Goal: Task Accomplishment & Management: Use online tool/utility

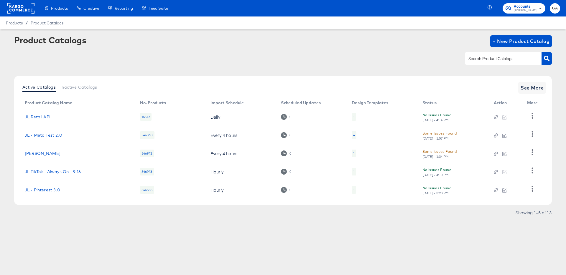
click at [20, 9] on rect at bounding box center [20, 8] width 27 height 11
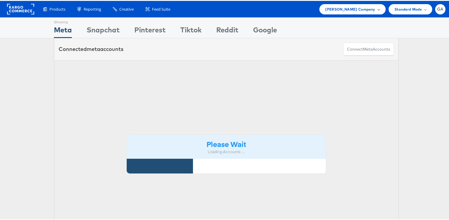
click at [362, 7] on span "John Lewis Company" at bounding box center [350, 8] width 50 height 6
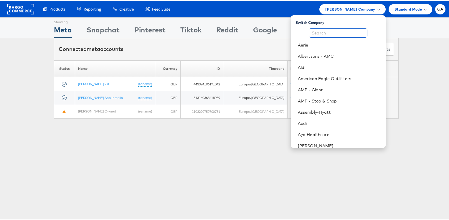
click at [327, 32] on input "text" at bounding box center [338, 31] width 59 height 9
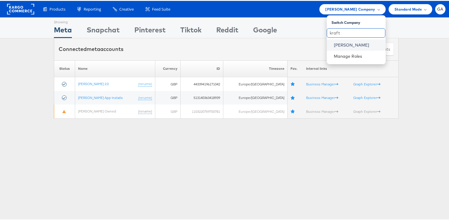
type input "kraft"
click at [338, 42] on link "[PERSON_NAME]" at bounding box center [357, 44] width 47 height 6
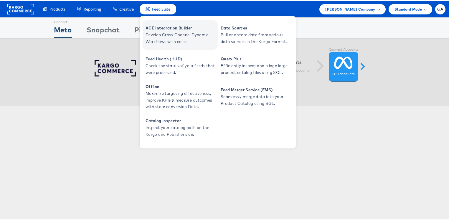
click at [161, 31] on span "Develop Cross-Channel Dynamic Workflows with ease." at bounding box center [181, 38] width 71 height 14
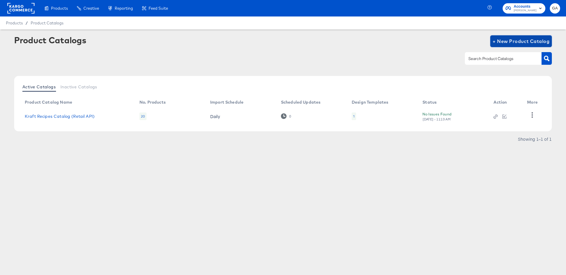
click at [509, 42] on span "+ New Product Catalog" at bounding box center [520, 41] width 57 height 8
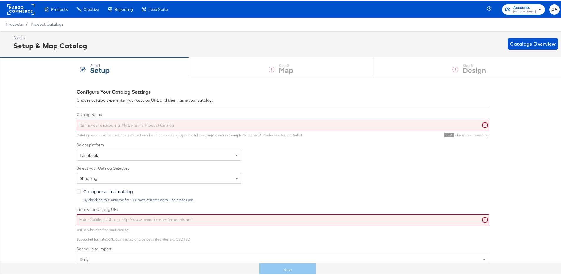
click at [123, 123] on input "Catalog Name" at bounding box center [283, 124] width 413 height 11
click at [97, 219] on input "Enter your Catalog URL" at bounding box center [283, 218] width 413 height 11
paste input "https://ace.stitcherads.com/exports/1522/universal/none/universal/export.tsv.gz"
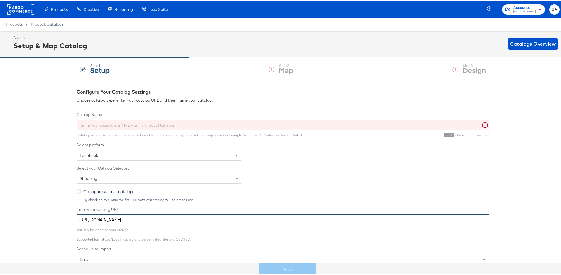
type input "https://ace.stitcherads.com/exports/1522/universal/none/universal/export.tsv.gz"
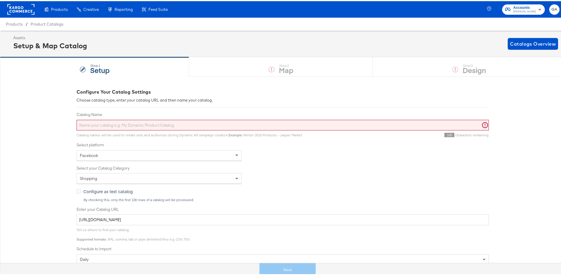
click at [101, 123] on input "Catalog Name" at bounding box center [283, 124] width 413 height 11
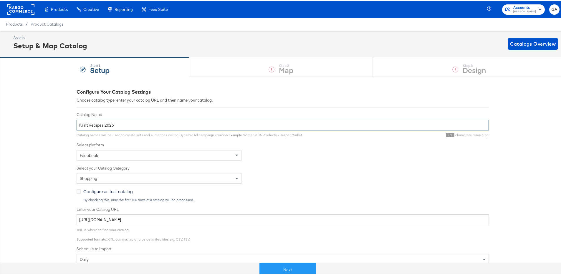
type input "Kraft Recipes 2025"
click at [110, 152] on div "Facebook" at bounding box center [159, 154] width 164 height 10
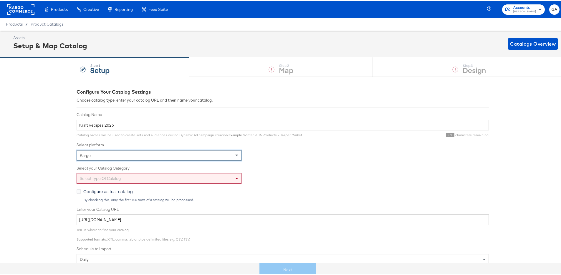
click at [106, 174] on div "Select type of catalog" at bounding box center [159, 177] width 164 height 10
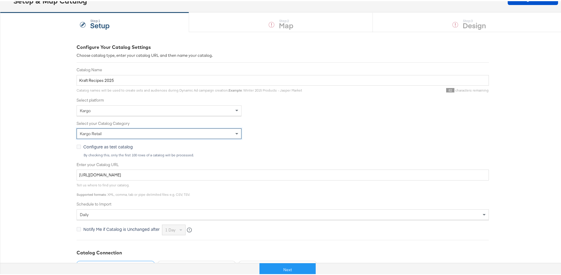
scroll to position [45, 0]
click at [277, 264] on button "Next" at bounding box center [288, 268] width 56 height 13
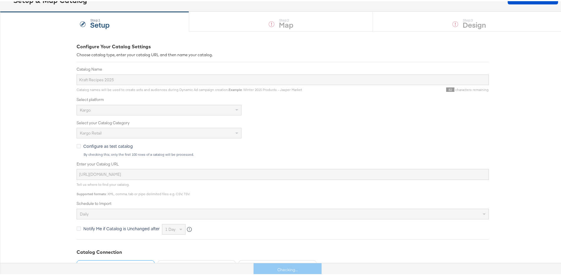
scroll to position [0, 0]
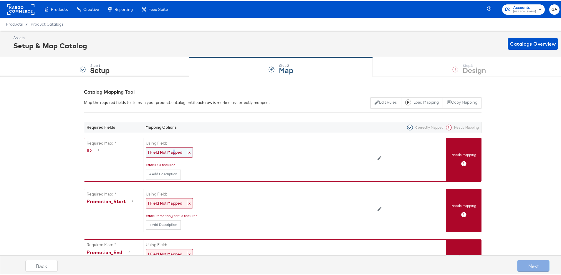
click at [172, 151] on strong "! Field Not Mapped" at bounding box center [165, 151] width 34 height 5
click at [172, 151] on div "Select..." at bounding box center [246, 151] width 201 height 10
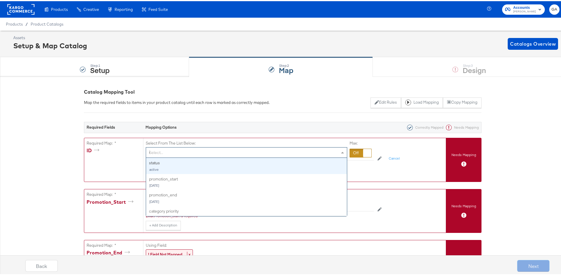
type input "id"
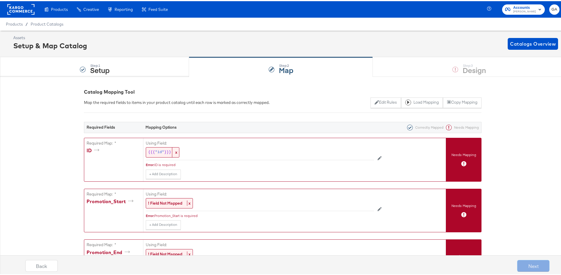
drag, startPoint x: 171, startPoint y: 164, endPoint x: 172, endPoint y: 167, distance: 3.6
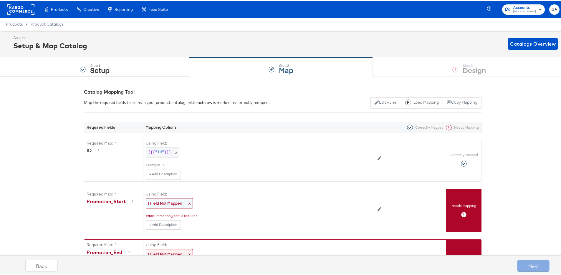
click at [171, 200] on strong "! Field Not Mapped" at bounding box center [165, 202] width 34 height 5
click at [170, 200] on div "Select..." at bounding box center [246, 202] width 201 height 10
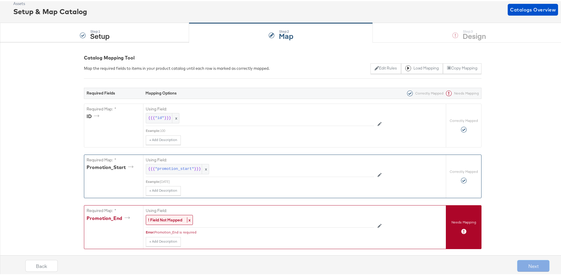
scroll to position [71, 0]
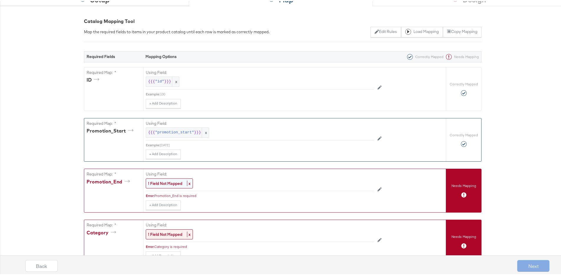
click at [164, 182] on strong "! Field Not Mapped" at bounding box center [165, 182] width 34 height 5
click at [164, 182] on div "Select..." at bounding box center [246, 183] width 201 height 10
drag, startPoint x: 165, startPoint y: 222, endPoint x: 141, endPoint y: 198, distance: 33.3
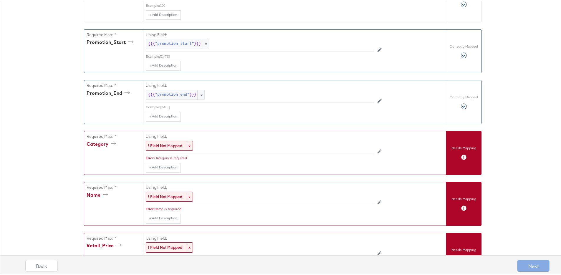
scroll to position [162, 0]
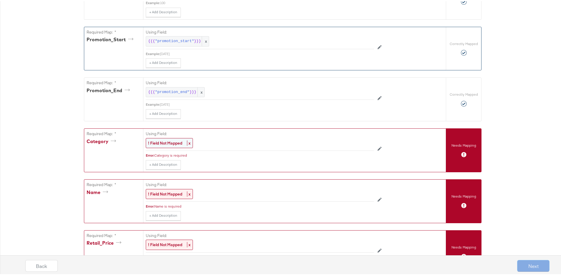
click at [153, 139] on div "! Field Not Mapped x" at bounding box center [169, 142] width 47 height 10
click at [154, 140] on div "Select..." at bounding box center [246, 142] width 201 height 10
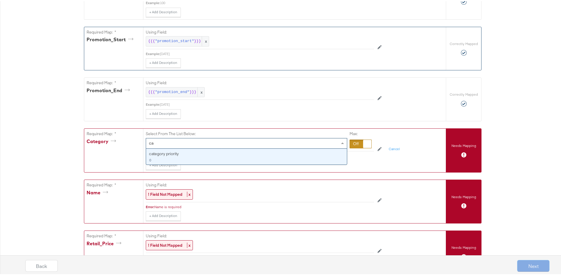
type input "c"
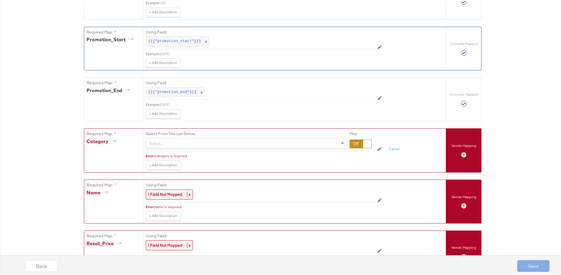
click at [350, 144] on div at bounding box center [361, 143] width 22 height 9
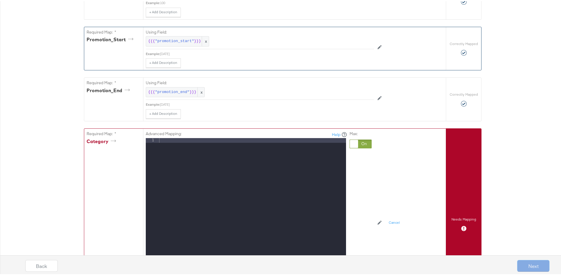
click at [247, 138] on div at bounding box center [252, 215] width 188 height 157
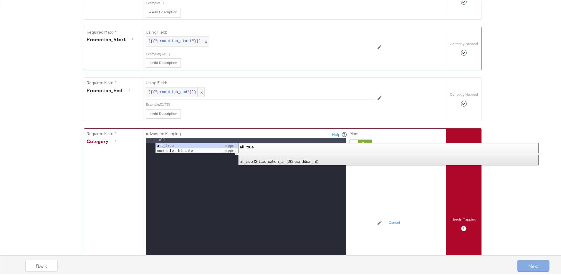
click at [177, 176] on div "all" at bounding box center [252, 215] width 188 height 157
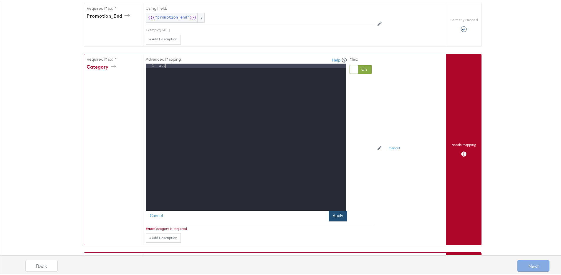
scroll to position [289, 0]
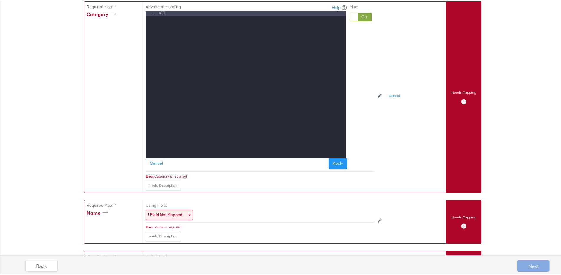
drag, startPoint x: 334, startPoint y: 163, endPoint x: 329, endPoint y: 162, distance: 4.5
click at [334, 163] on button "Apply" at bounding box center [338, 162] width 19 height 11
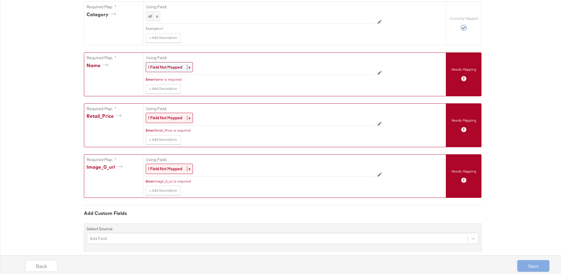
click at [169, 66] on strong "! Field Not Mapped" at bounding box center [165, 65] width 34 height 5
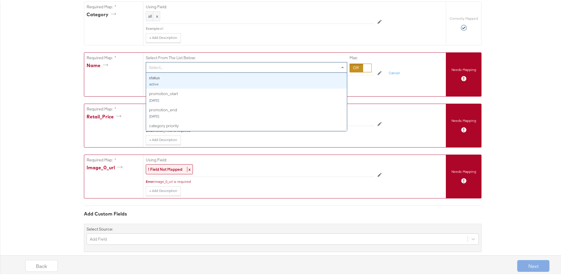
click at [172, 67] on div "Select..." at bounding box center [246, 66] width 201 height 10
type input "tit"
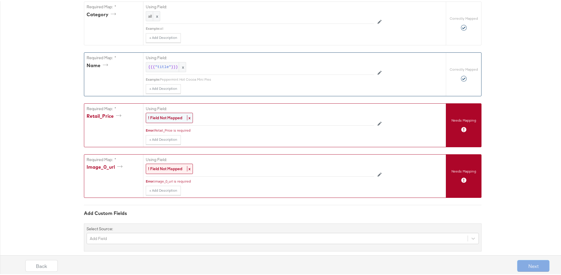
click at [169, 116] on strong "! Field Not Mapped" at bounding box center [165, 116] width 34 height 5
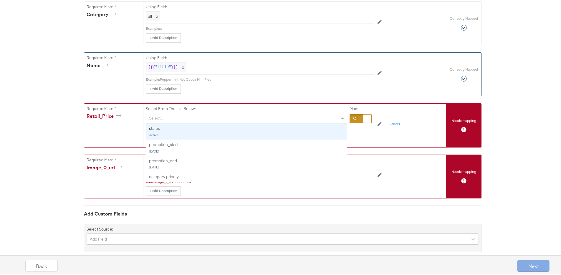
click at [169, 116] on div "Select..." at bounding box center [246, 117] width 201 height 10
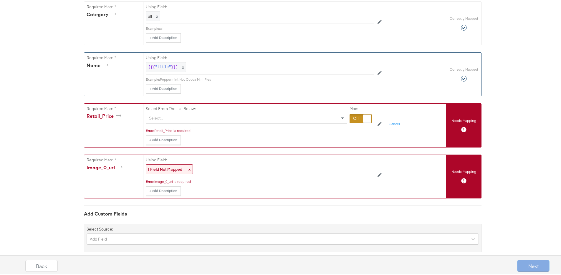
drag, startPoint x: 353, startPoint y: 116, endPoint x: 349, endPoint y: 116, distance: 3.5
click at [353, 116] on div at bounding box center [361, 117] width 22 height 9
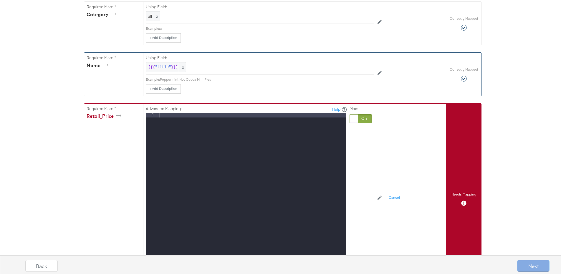
click at [223, 123] on div at bounding box center [252, 190] width 188 height 157
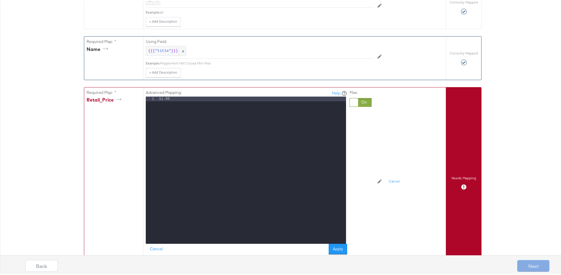
scroll to position [307, 0]
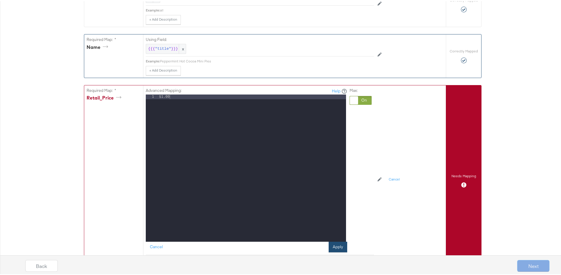
click at [339, 244] on button "Apply" at bounding box center [338, 246] width 19 height 11
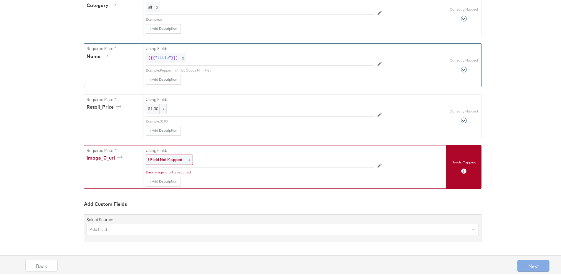
click at [180, 158] on div "! Field Not Mapped x" at bounding box center [169, 159] width 47 height 10
click at [178, 158] on div "Select..." at bounding box center [246, 158] width 201 height 10
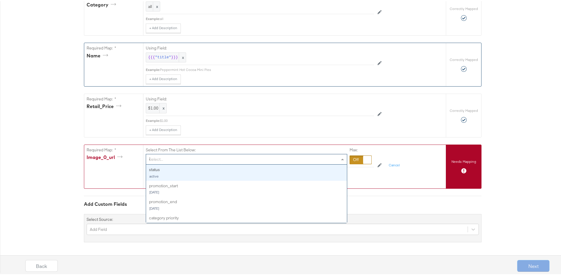
type input "im"
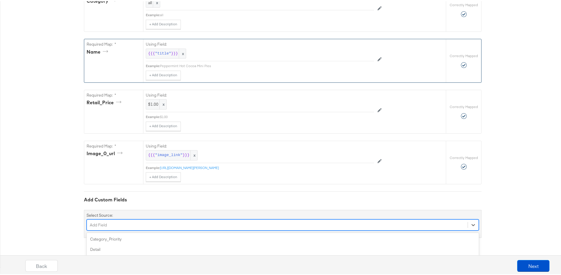
scroll to position [352, 0]
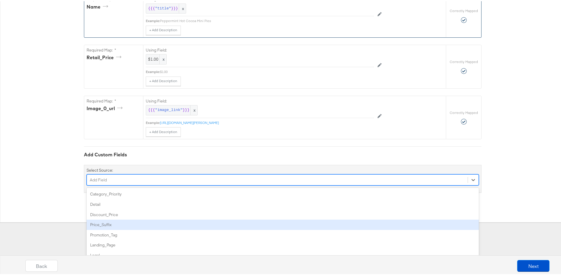
click at [144, 184] on div "option Price_Suffix focused, 4 of 95. 95 results available. Use Up and Down to …" at bounding box center [283, 178] width 393 height 11
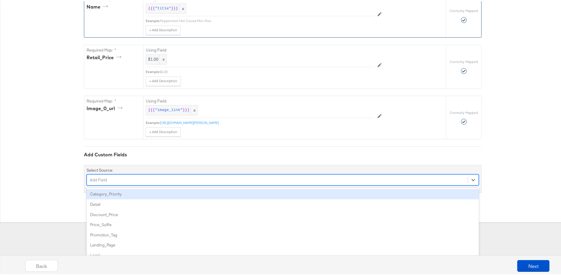
click at [123, 193] on div "Category_Priority" at bounding box center [283, 193] width 393 height 10
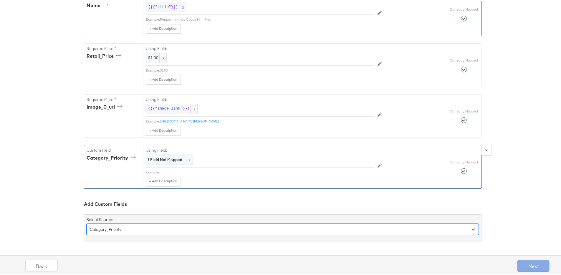
click at [163, 161] on strong "! Field Not Mapped" at bounding box center [165, 158] width 34 height 5
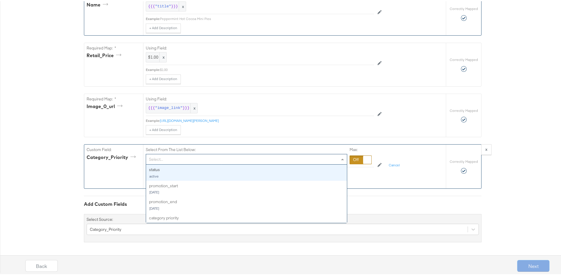
click at [163, 162] on div "Select..." at bounding box center [246, 158] width 201 height 10
type input "cat"
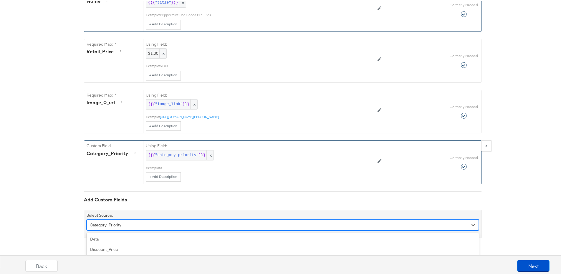
scroll to position [403, 0]
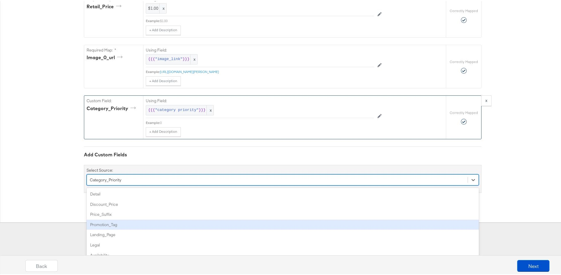
click at [141, 184] on div "option Category_Priority, selected. option Promotion_Tag focused, 4 of 94. 94 r…" at bounding box center [283, 178] width 393 height 11
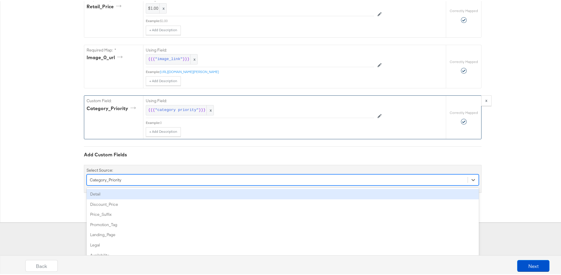
click at [115, 191] on div "Detail" at bounding box center [283, 193] width 393 height 10
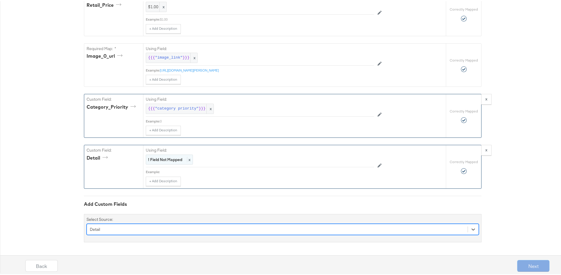
click at [163, 159] on strong "! Field Not Mapped" at bounding box center [165, 158] width 34 height 5
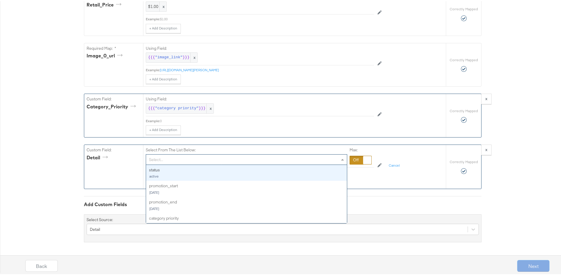
click at [164, 160] on div "Select..." at bounding box center [246, 159] width 201 height 10
click at [354, 162] on div at bounding box center [361, 159] width 22 height 9
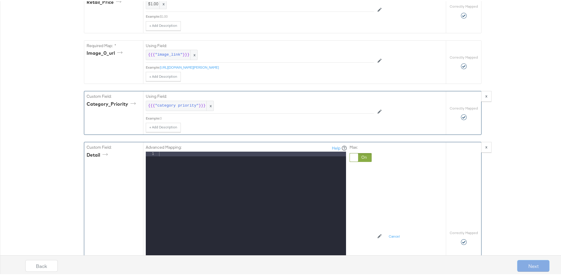
click at [232, 163] on div at bounding box center [252, 229] width 188 height 157
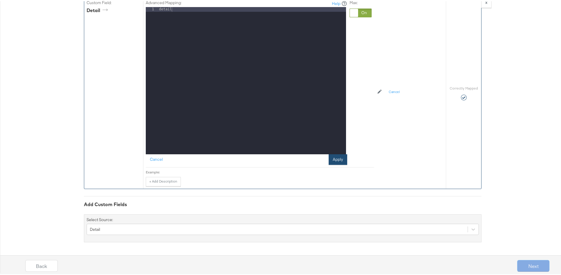
click at [336, 159] on button "Apply" at bounding box center [338, 158] width 19 height 11
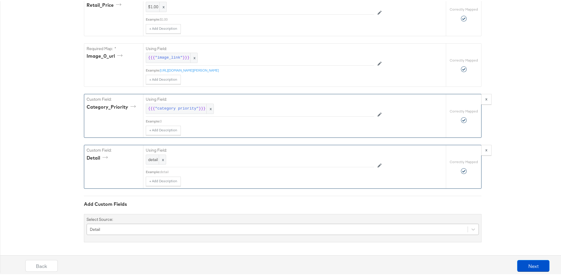
scroll to position [454, 0]
click at [159, 227] on div "Detail" at bounding box center [283, 228] width 393 height 11
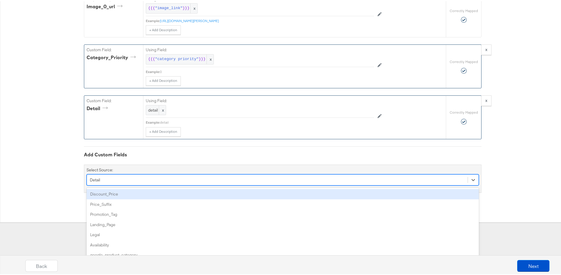
click at [147, 192] on div "Discount_Price" at bounding box center [283, 193] width 393 height 10
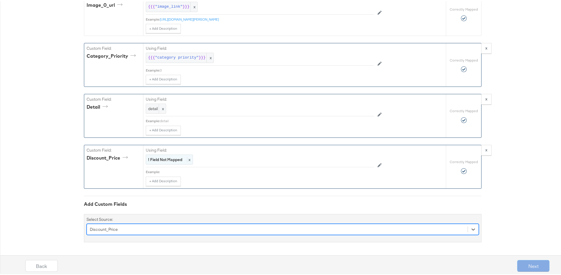
click at [174, 161] on strong "! Field Not Mapped" at bounding box center [165, 158] width 34 height 5
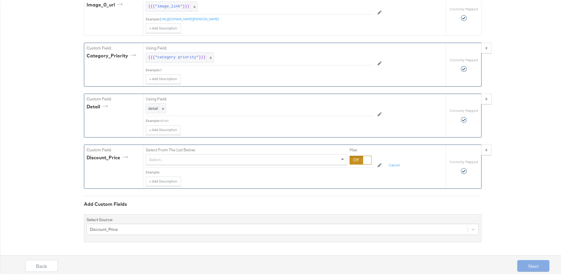
click at [352, 161] on div at bounding box center [361, 159] width 22 height 9
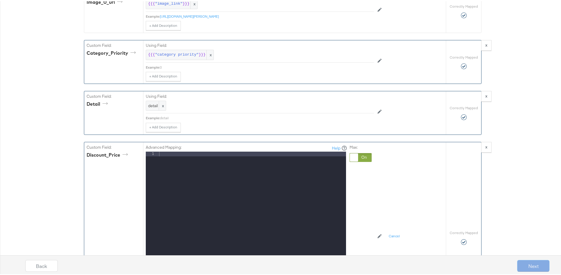
click at [212, 160] on div at bounding box center [252, 229] width 188 height 157
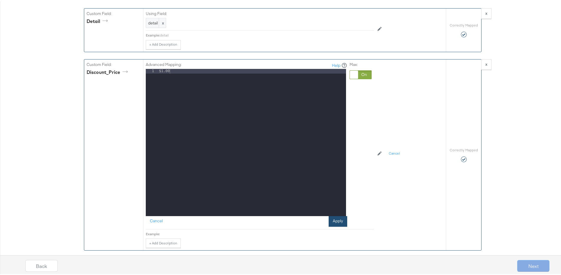
click at [338, 224] on button "Apply" at bounding box center [338, 220] width 19 height 11
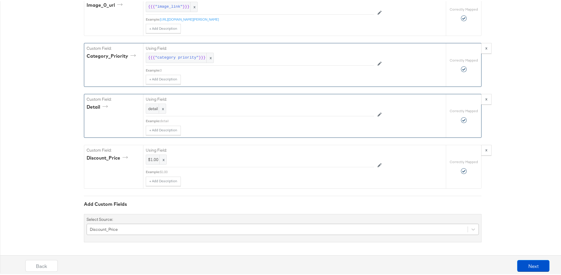
scroll to position [505, 0]
click at [170, 231] on div "Discount_Price" at bounding box center [283, 228] width 393 height 11
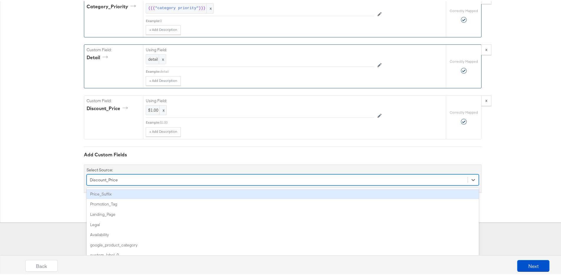
click at [142, 194] on div "Price_Suffix" at bounding box center [283, 193] width 393 height 10
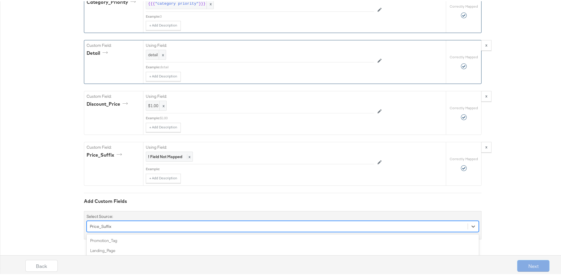
scroll to position [556, 0]
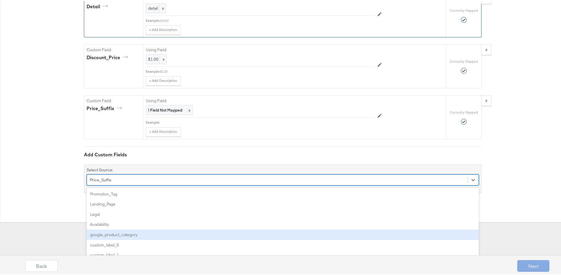
click at [179, 184] on div "option Price_Suffix, selected. option google_product_category focused, 5 of 91.…" at bounding box center [283, 178] width 393 height 11
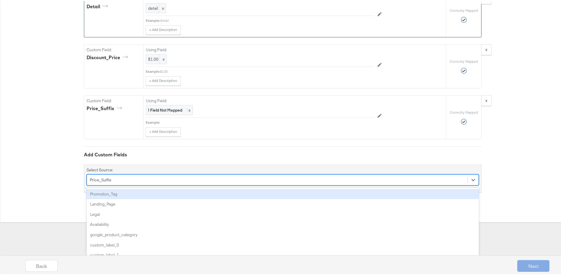
click at [121, 191] on div "Promotion_Tag" at bounding box center [283, 193] width 393 height 10
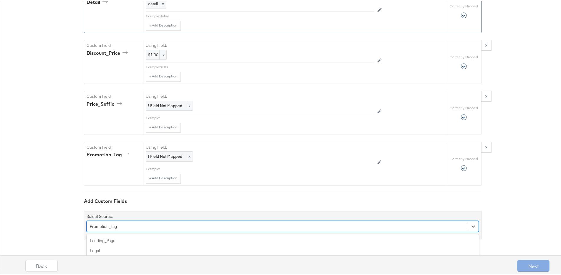
scroll to position [607, 0]
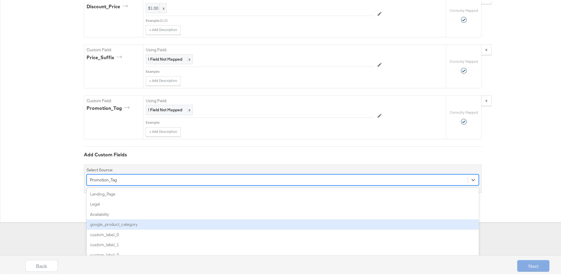
click at [148, 184] on div "option Promotion_Tag, selected. option google_product_category focused, 4 of 90…" at bounding box center [283, 178] width 393 height 11
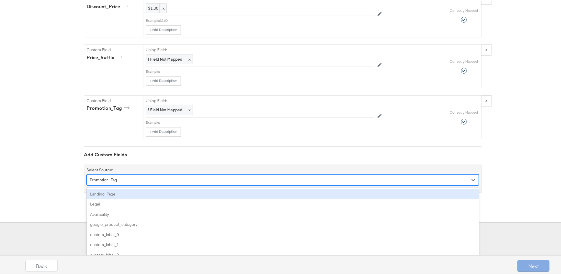
click at [126, 195] on div "Landing_Page" at bounding box center [283, 193] width 393 height 10
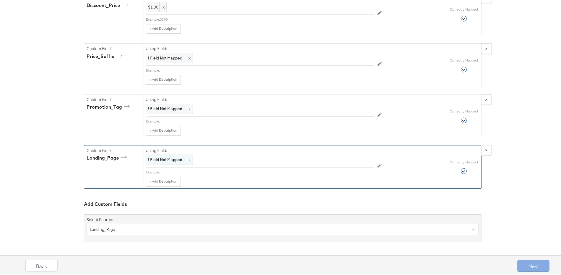
click at [166, 161] on strong "! Field Not Mapped" at bounding box center [165, 158] width 34 height 5
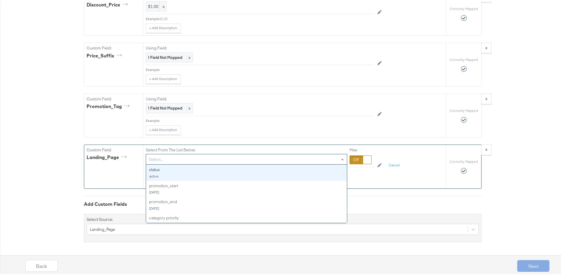
click at [167, 160] on div "Select..." at bounding box center [246, 158] width 201 height 10
type input "link"
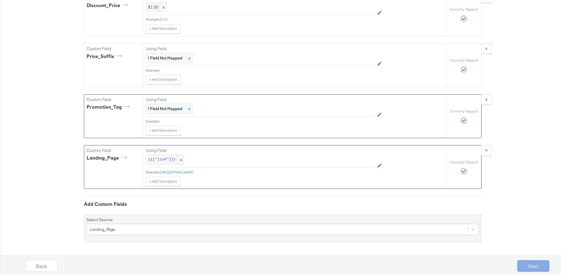
click at [170, 110] on strong "! Field Not Mapped" at bounding box center [165, 107] width 34 height 5
click at [169, 111] on div "Select..." at bounding box center [246, 107] width 201 height 10
click at [352, 108] on div at bounding box center [361, 107] width 22 height 9
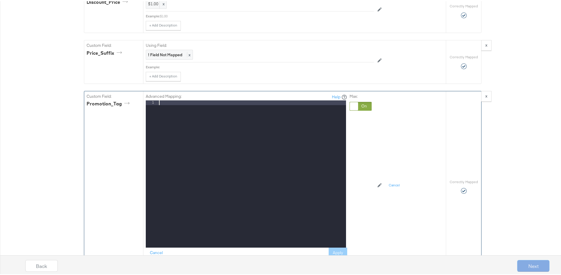
click at [205, 117] on div at bounding box center [252, 177] width 188 height 157
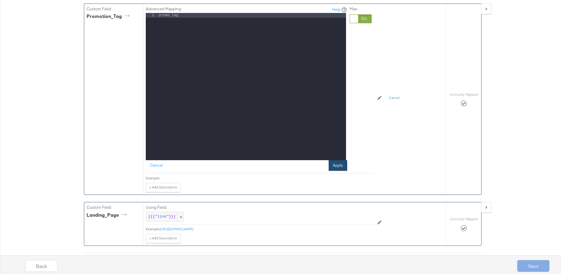
click at [341, 168] on button "Apply" at bounding box center [338, 164] width 19 height 11
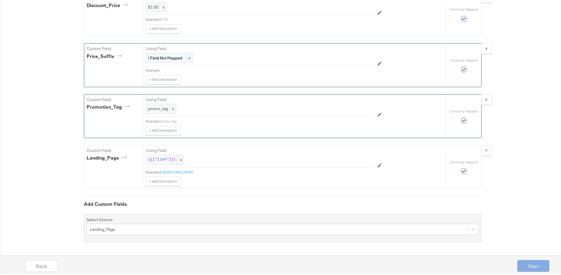
click at [172, 59] on strong "! Field Not Mapped" at bounding box center [165, 56] width 34 height 5
click at [356, 55] on div at bounding box center [361, 57] width 22 height 9
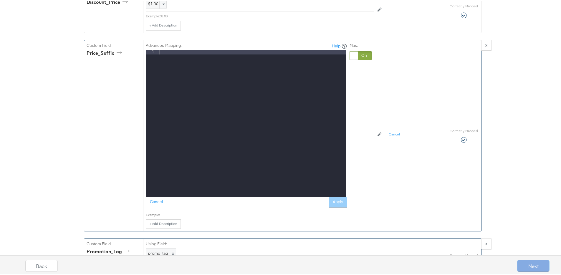
click at [266, 60] on div at bounding box center [252, 127] width 188 height 157
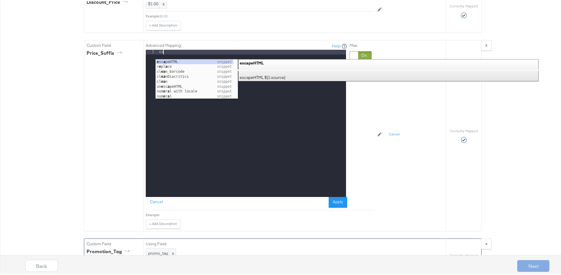
drag, startPoint x: 338, startPoint y: 204, endPoint x: 333, endPoint y: 200, distance: 6.0
click at [337, 204] on button "Apply" at bounding box center [338, 201] width 19 height 11
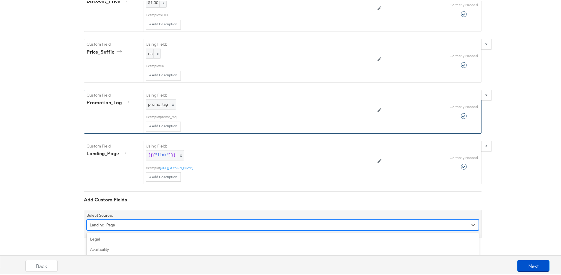
scroll to position [658, 0]
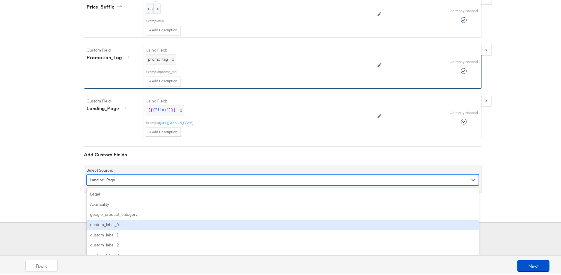
click at [393, 184] on div "option Landing_Page, selected. option custom_label_0 focused, 4 of 89. 89 resul…" at bounding box center [283, 178] width 393 height 11
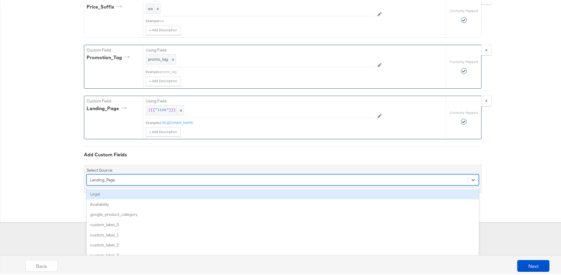
scroll to position [608, 0]
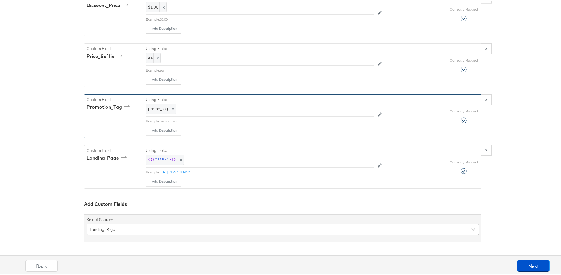
scroll to position [658, 0]
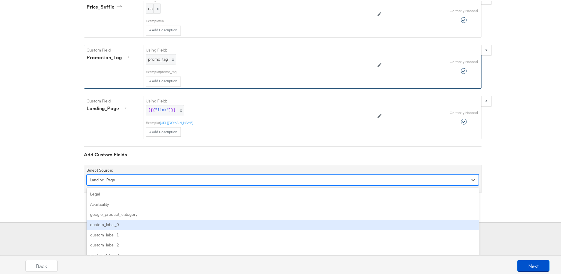
click at [164, 184] on div "option Landing_Page, selected. option custom_label_0 focused, 4 of 89. 89 resul…" at bounding box center [283, 178] width 393 height 11
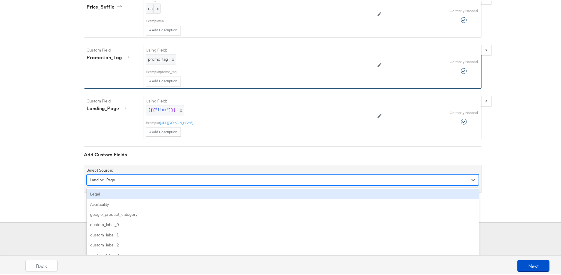
click at [102, 194] on div "Legal" at bounding box center [283, 193] width 393 height 10
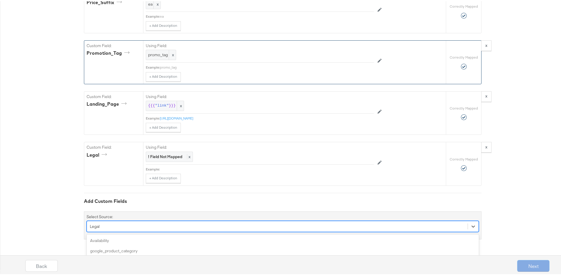
scroll to position [709, 0]
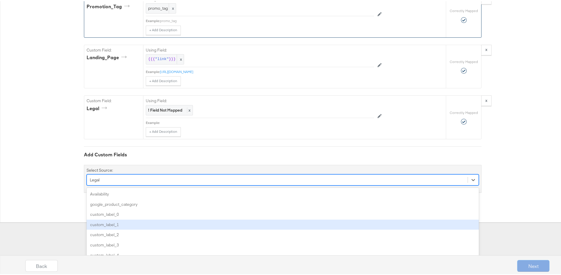
drag, startPoint x: 138, startPoint y: 227, endPoint x: 128, endPoint y: 225, distance: 9.5
click at [137, 184] on div "option Legal, selected. option custom_label_1 focused, 4 of 88. 88 results avai…" at bounding box center [283, 178] width 393 height 11
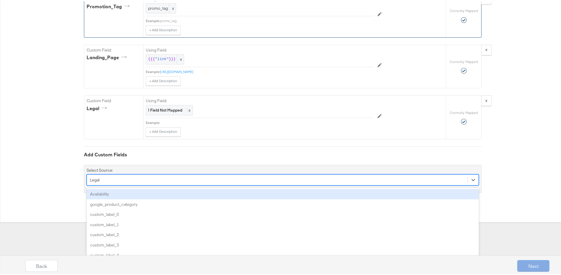
click at [106, 196] on div "Availability" at bounding box center [283, 193] width 393 height 10
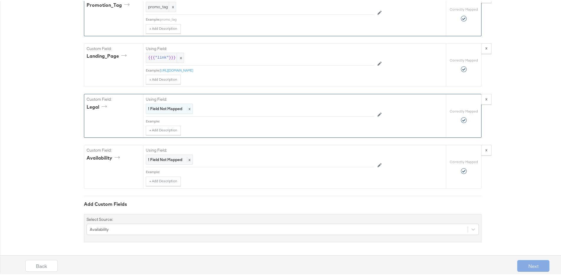
click at [159, 110] on strong "! Field Not Mapped" at bounding box center [165, 107] width 34 height 5
click at [160, 109] on div "Select..." at bounding box center [246, 108] width 201 height 10
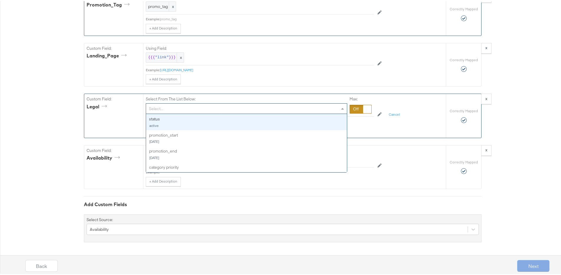
click at [356, 107] on div at bounding box center [361, 108] width 22 height 9
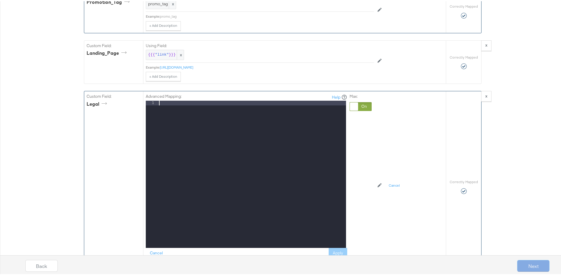
click at [261, 106] on div at bounding box center [252, 178] width 188 height 157
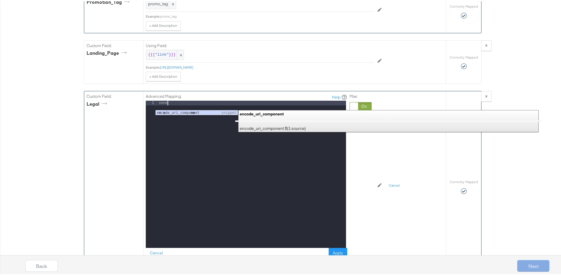
drag, startPoint x: 378, startPoint y: 172, endPoint x: 316, endPoint y: 205, distance: 69.6
click at [367, 174] on div "Advanced Mapping: Help 1 none XXXXXXXXXXXXXXXXXXXXXXXXXXXXXXXXXXXXXXXXXXXXXXXXX…" at bounding box center [275, 184] width 258 height 189
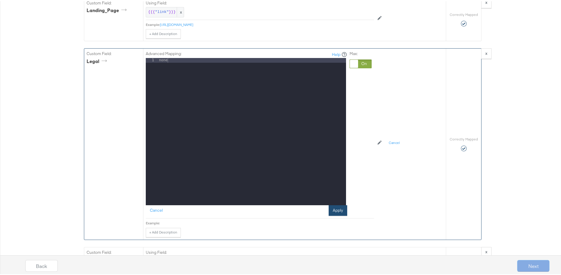
click at [341, 215] on button "Apply" at bounding box center [338, 209] width 19 height 11
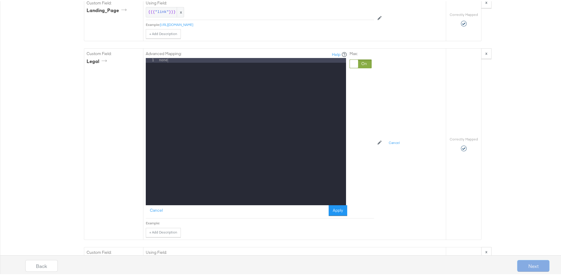
scroll to position [710, 0]
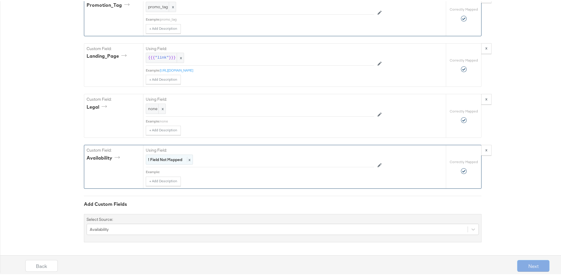
click at [169, 159] on strong "! Field Not Mapped" at bounding box center [165, 158] width 34 height 5
click at [169, 159] on div "Select..." at bounding box center [246, 159] width 201 height 10
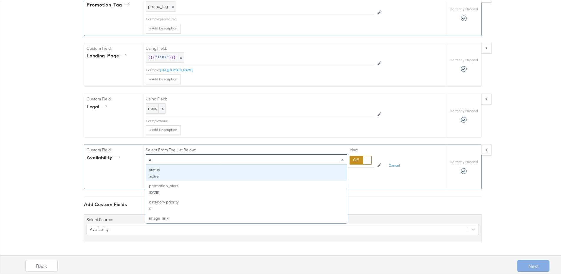
type input "av"
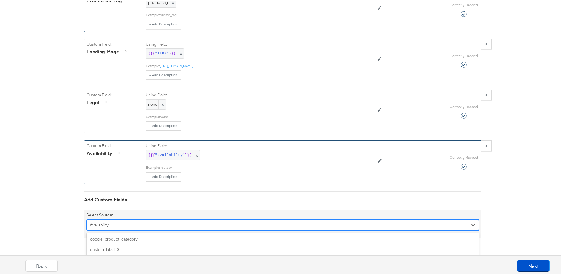
scroll to position [760, 0]
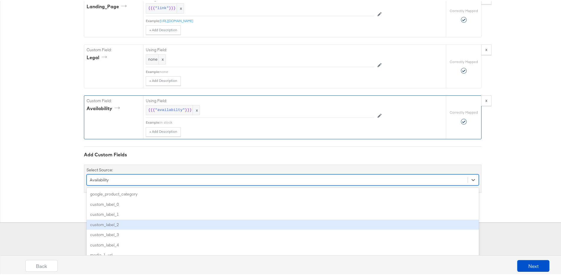
click at [394, 184] on div "option Availability, selected. option custom_label_2 focused, 4 of 87. 87 resul…" at bounding box center [283, 178] width 393 height 11
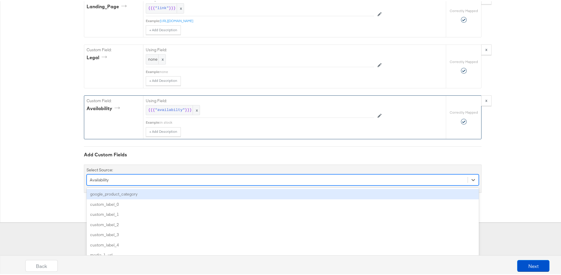
click at [192, 191] on div "google_product_category" at bounding box center [283, 193] width 393 height 10
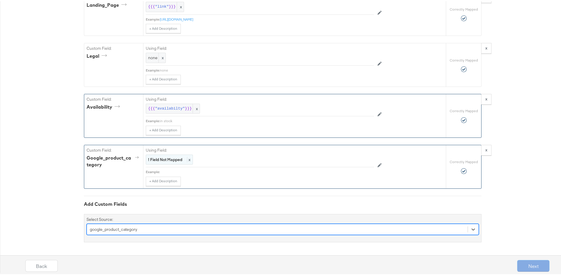
click at [168, 159] on strong "! Field Not Mapped" at bounding box center [165, 158] width 34 height 5
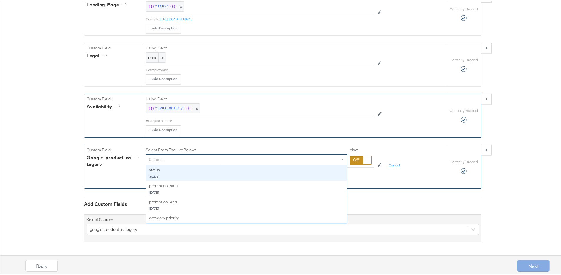
click at [196, 162] on div "Select..." at bounding box center [246, 159] width 201 height 10
click at [358, 161] on div at bounding box center [361, 159] width 22 height 9
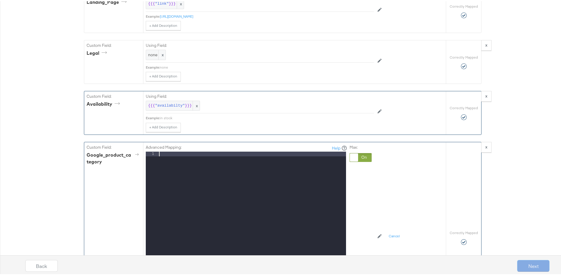
click at [213, 171] on div at bounding box center [252, 229] width 188 height 157
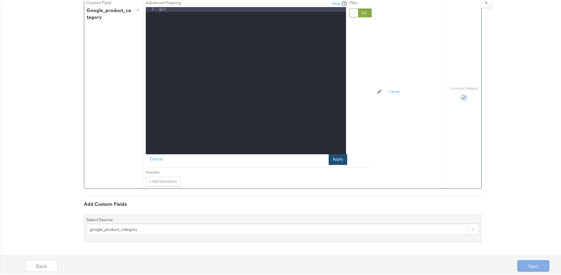
click at [341, 158] on button "Apply" at bounding box center [338, 158] width 19 height 11
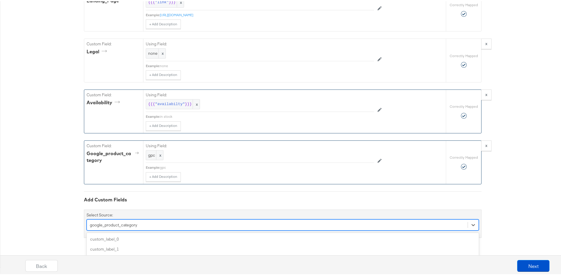
scroll to position [811, 0]
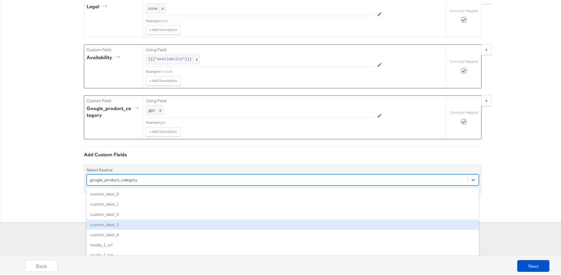
click at [216, 184] on div "option google_product_category, selected. option custom_label_3 focused, 4 of 8…" at bounding box center [283, 178] width 393 height 11
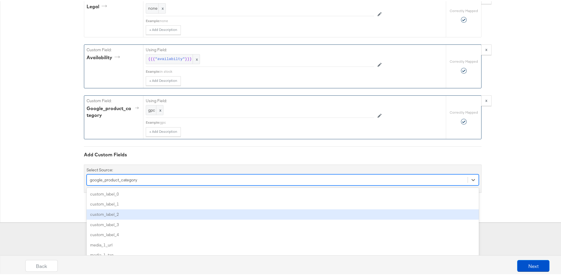
scroll to position [761, 0]
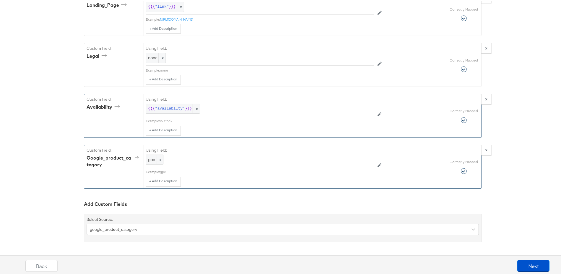
click at [525, 266] on button "Next" at bounding box center [534, 265] width 32 height 12
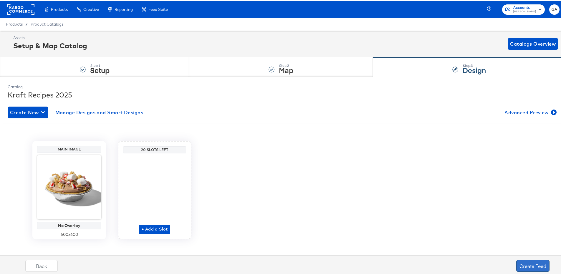
click at [531, 263] on button "Create Feed" at bounding box center [533, 265] width 33 height 12
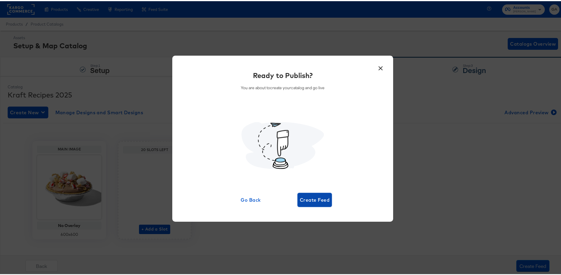
click at [307, 200] on span "Create Feed" at bounding box center [315, 199] width 30 height 8
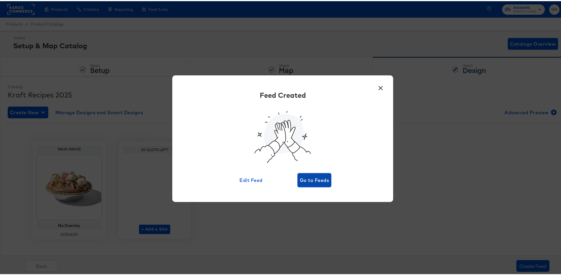
click at [311, 180] on span "Go to Feeds" at bounding box center [314, 179] width 29 height 8
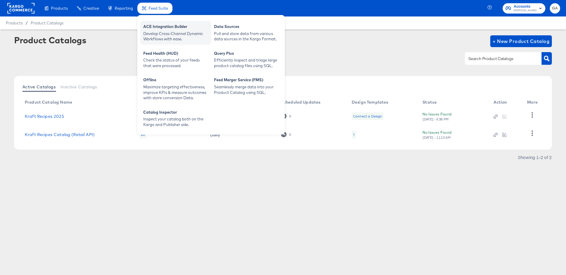
click at [172, 29] on div "ACE Integration Builder" at bounding box center [175, 27] width 65 height 7
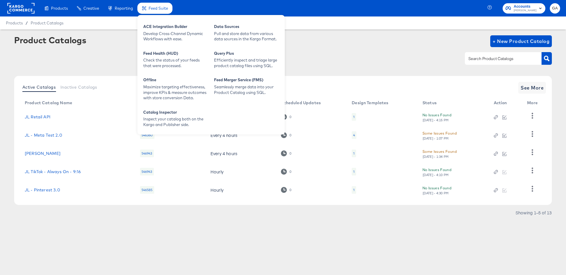
click at [147, 8] on div "Feed Suite" at bounding box center [154, 8] width 35 height 11
click at [152, 29] on div "ACE Integration Builder" at bounding box center [175, 27] width 65 height 7
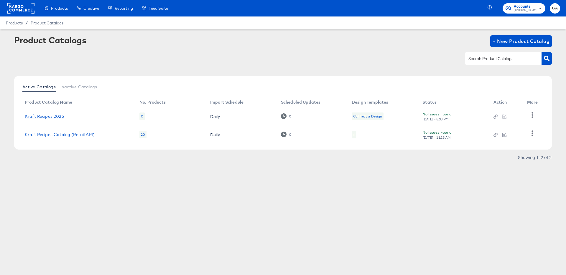
click at [58, 116] on link "Kraft Recipes 2025" at bounding box center [44, 116] width 39 height 5
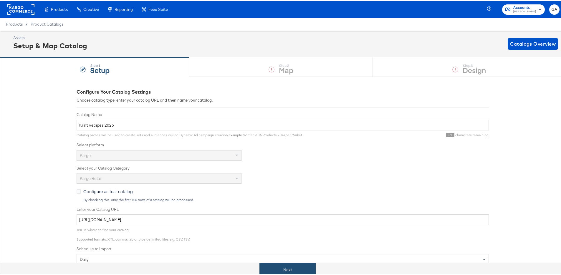
click at [291, 271] on button "Next" at bounding box center [288, 268] width 56 height 13
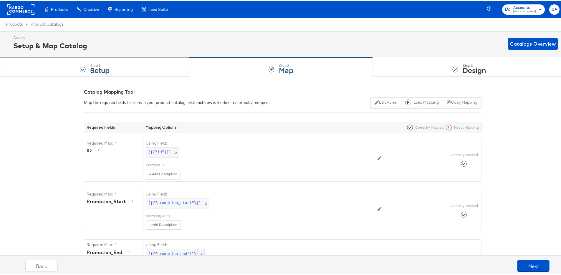
click at [121, 72] on div "Step: 1 Setup" at bounding box center [94, 65] width 189 height 19
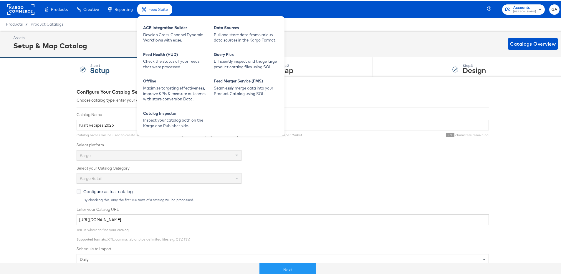
click at [154, 14] on div "Feed Suite ACE Integration Builder Develop Cross-Channel Dynamic Workflows with…" at bounding box center [210, 74] width 147 height 121
click at [158, 22] on div "ACE Integration Builder Develop Cross-Channel Dynamic Workflows with ease." at bounding box center [175, 33] width 71 height 24
click at [158, 27] on div "ACE Integration Builder" at bounding box center [175, 27] width 65 height 7
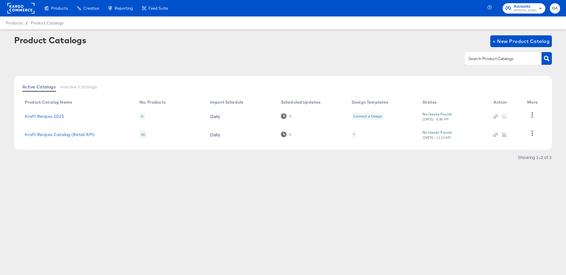
click at [141, 116] on div "0" at bounding box center [141, 117] width 5 height 8
click at [45, 115] on link "Kraft Recipes 2025" at bounding box center [44, 116] width 39 height 5
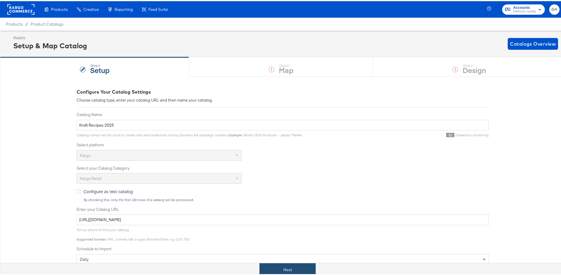
click at [291, 267] on button "Next" at bounding box center [288, 268] width 56 height 13
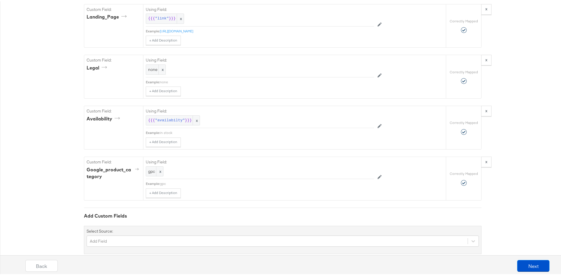
scroll to position [745, 0]
click at [521, 263] on button "Next" at bounding box center [534, 265] width 32 height 12
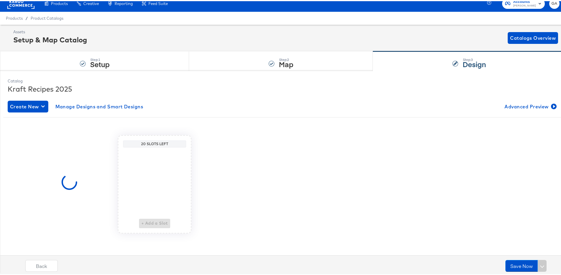
scroll to position [0, 0]
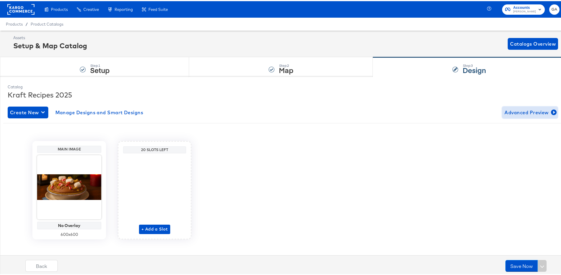
click at [521, 109] on span "Advanced Preview" at bounding box center [530, 111] width 51 height 8
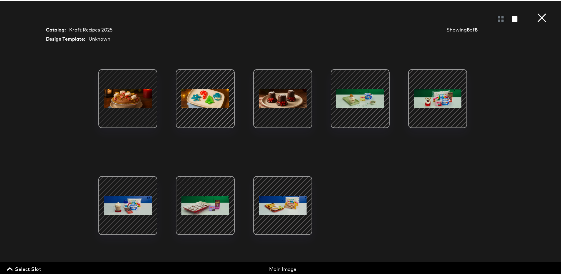
scroll to position [1, 0]
click at [536, 12] on button "×" at bounding box center [542, 6] width 12 height 12
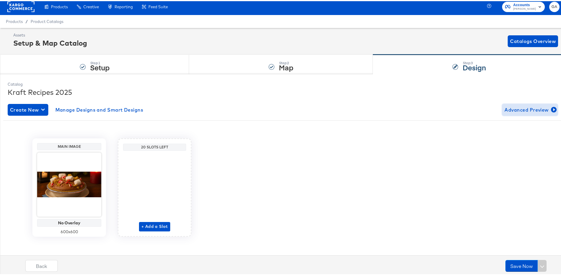
scroll to position [6, 0]
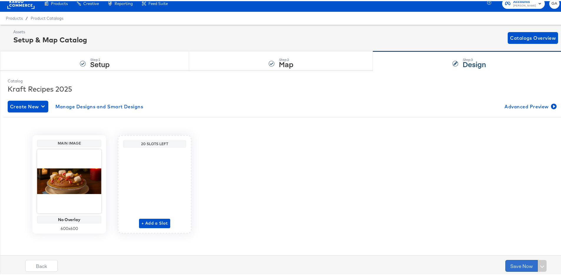
click at [510, 264] on button "Save Now" at bounding box center [522, 265] width 32 height 12
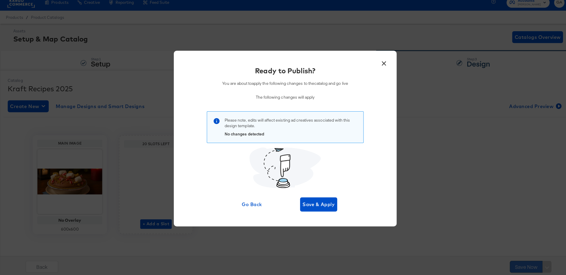
scroll to position [0, 0]
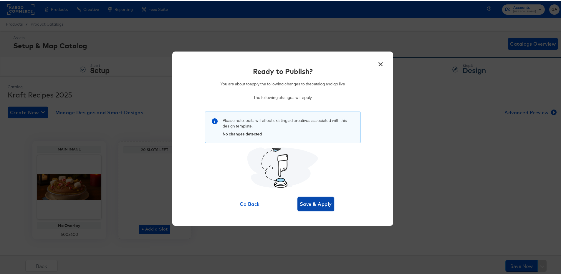
click at [321, 203] on span "Save & Apply" at bounding box center [316, 203] width 32 height 8
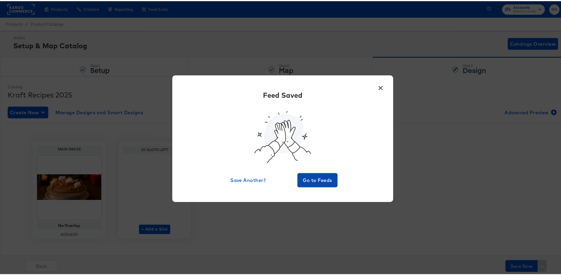
click button "Go to Feeds" at bounding box center [318, 179] width 40 height 14
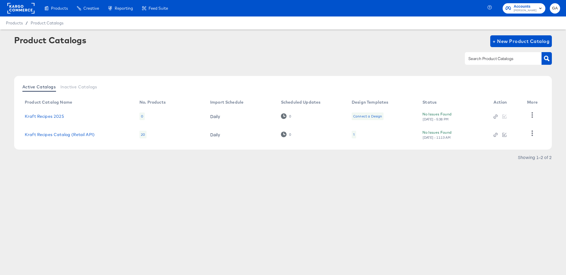
click at [142, 116] on div "0" at bounding box center [141, 117] width 5 height 8
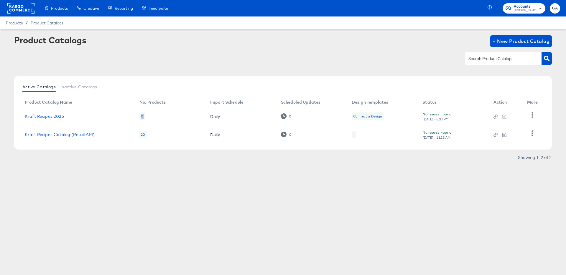
click at [142, 116] on div "0" at bounding box center [141, 117] width 5 height 8
click at [535, 115] on icon "button" at bounding box center [532, 115] width 6 height 6
click at [502, 116] on div "HUD Checks (Internal)" at bounding box center [508, 114] width 59 height 9
